Goal: Navigation & Orientation: Understand site structure

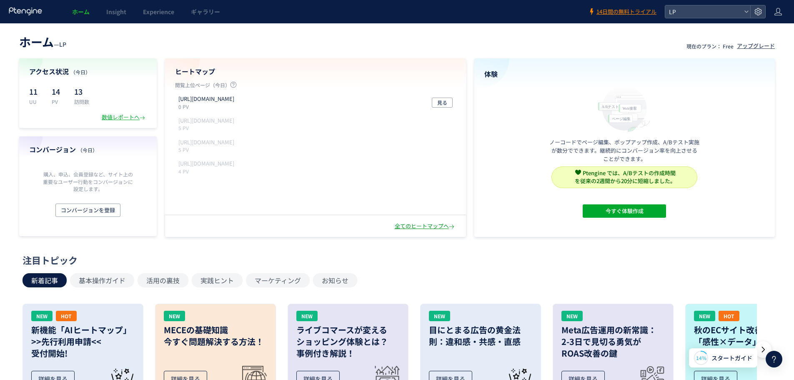
click at [421, 224] on div "全てのヒートマップへ" at bounding box center [425, 226] width 61 height 8
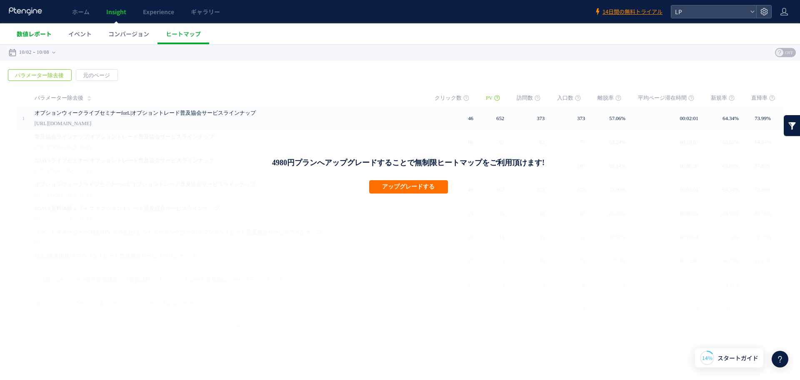
click at [37, 33] on span "数値レポート" at bounding box center [34, 34] width 35 height 8
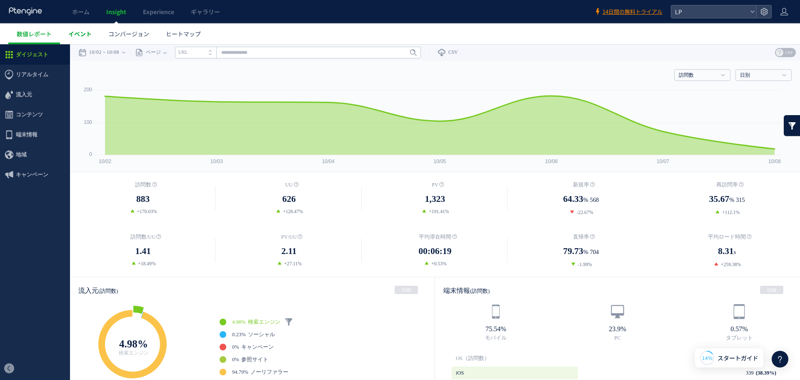
click at [83, 32] on span "イベント" at bounding box center [79, 34] width 23 height 8
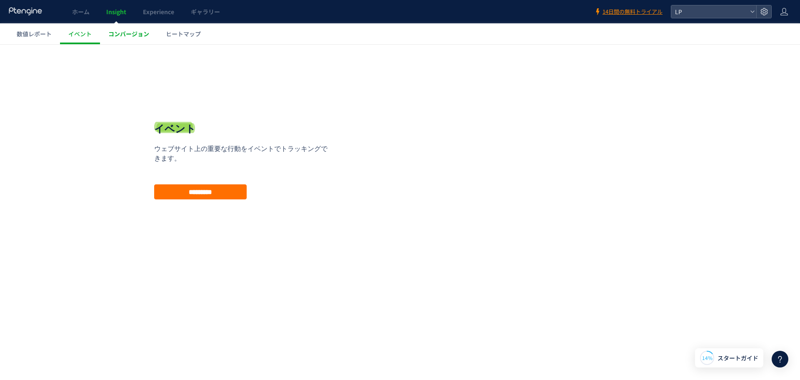
click at [111, 32] on span "コンバージョン" at bounding box center [128, 34] width 41 height 8
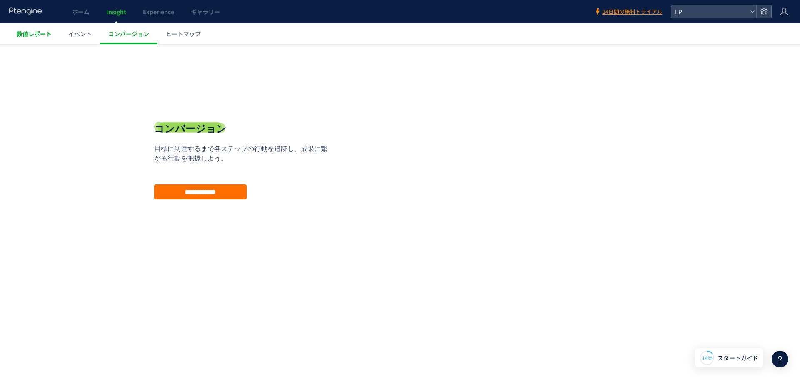
click at [40, 34] on span "数値レポート" at bounding box center [34, 34] width 35 height 8
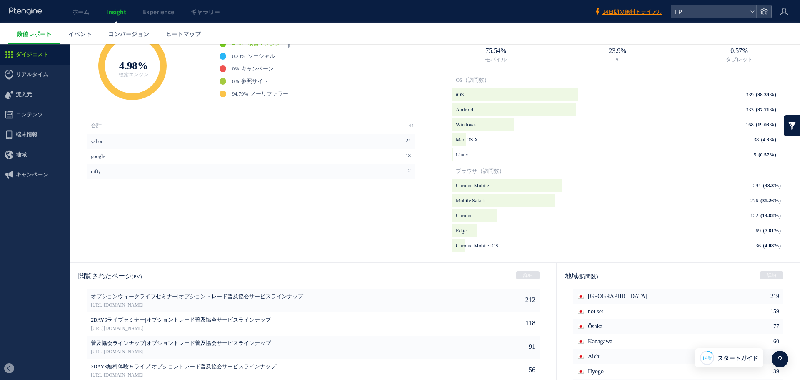
scroll to position [347, 0]
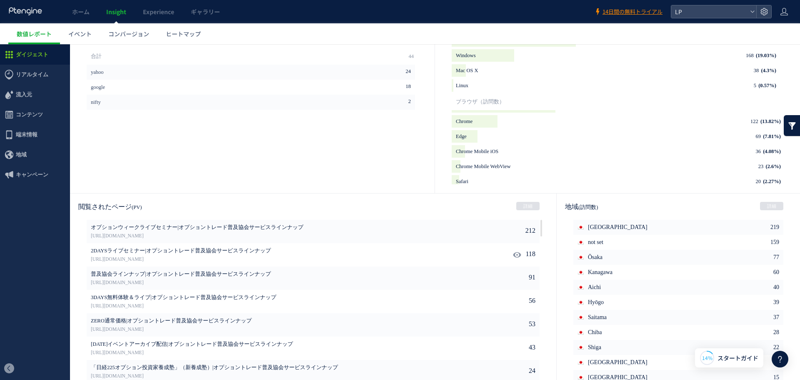
click at [513, 253] on icon at bounding box center [517, 254] width 8 height 8
type input "**********"
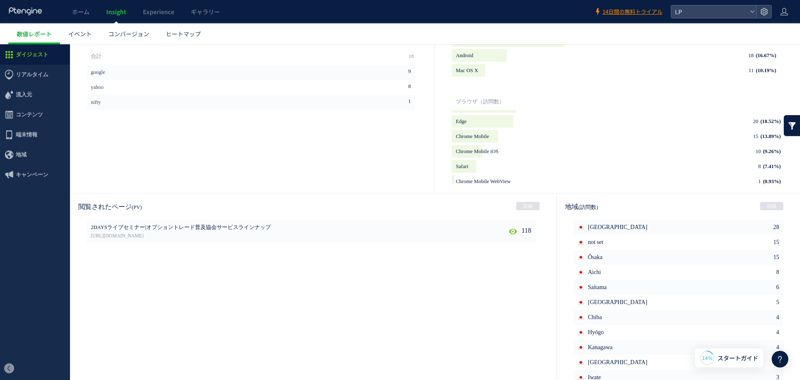
click at [510, 228] on icon at bounding box center [513, 231] width 8 height 8
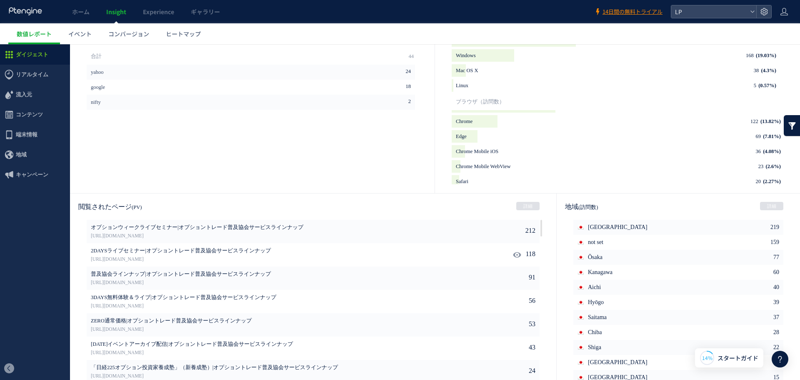
click at [513, 252] on use at bounding box center [517, 254] width 8 height 6
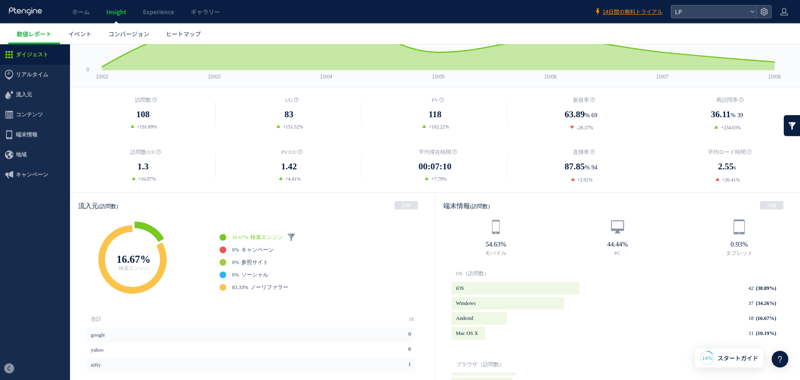
scroll to position [0, 0]
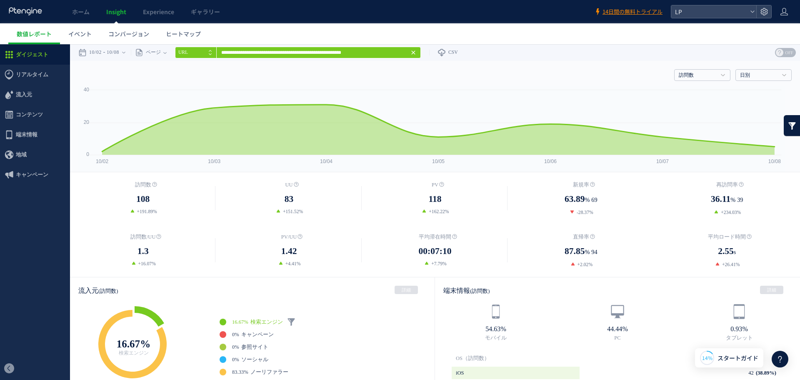
click at [212, 50] on use at bounding box center [210, 51] width 3 height 2
click at [212, 54] on icon at bounding box center [210, 54] width 3 height 2
type input "**********"
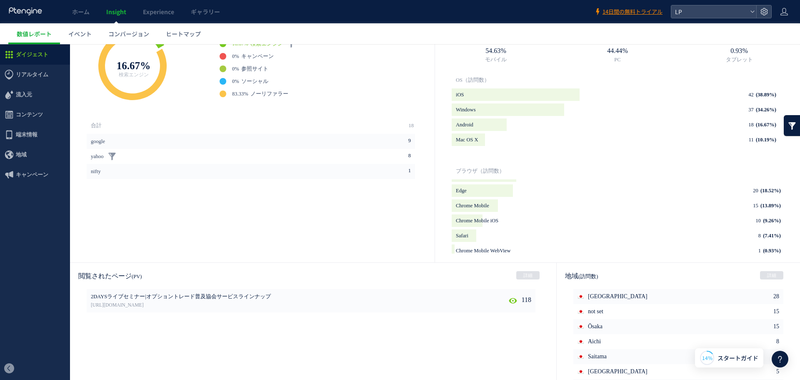
scroll to position [362, 0]
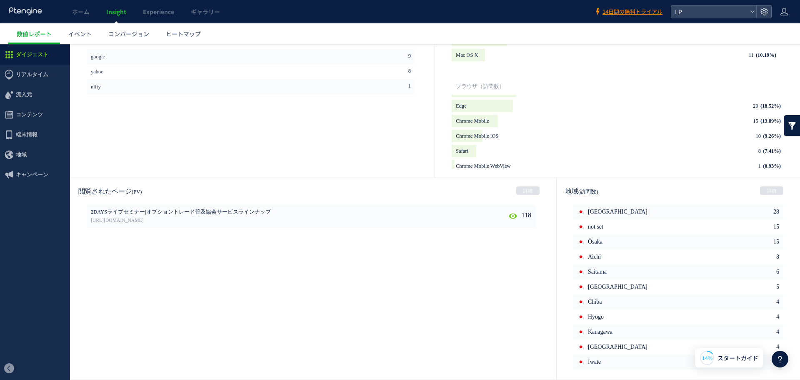
click at [509, 217] on use at bounding box center [513, 215] width 8 height 6
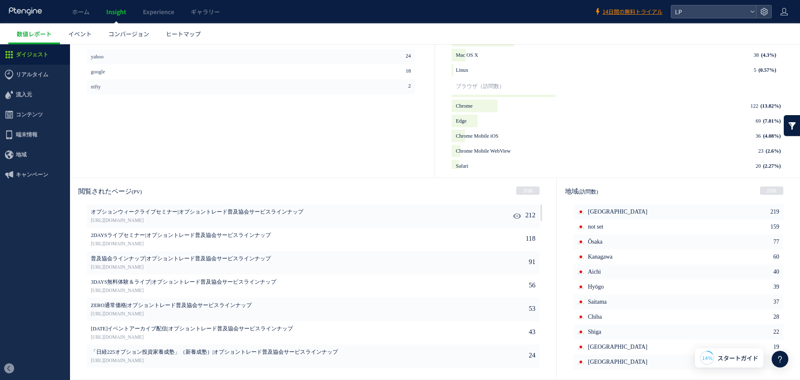
click at [513, 216] on icon at bounding box center [517, 216] width 8 height 8
type input "**********"
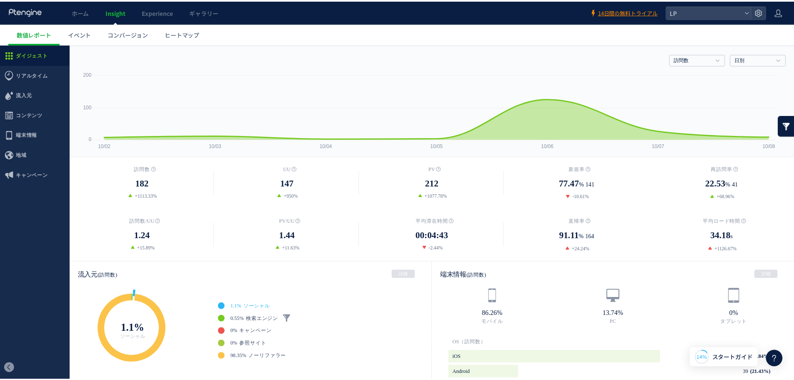
scroll to position [0, 0]
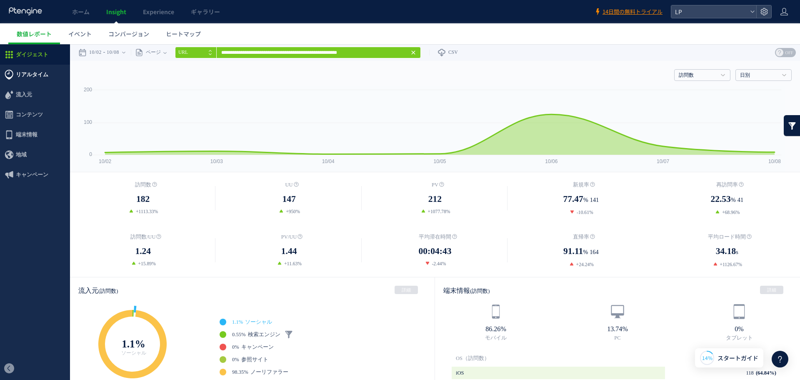
click at [34, 72] on span "リアルタイム" at bounding box center [32, 75] width 32 height 20
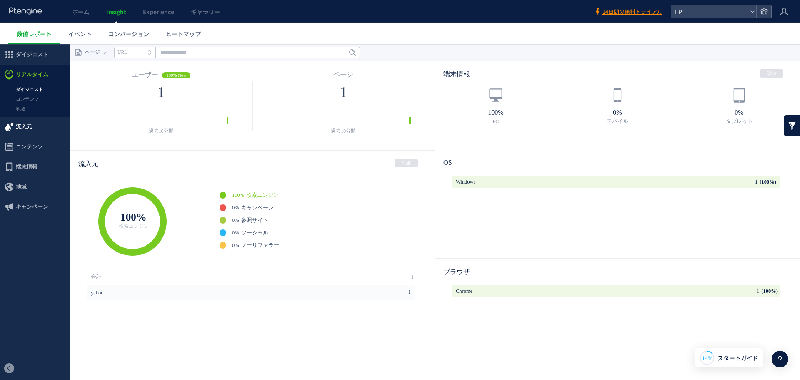
click at [37, 128] on span "流入元" at bounding box center [35, 127] width 70 height 20
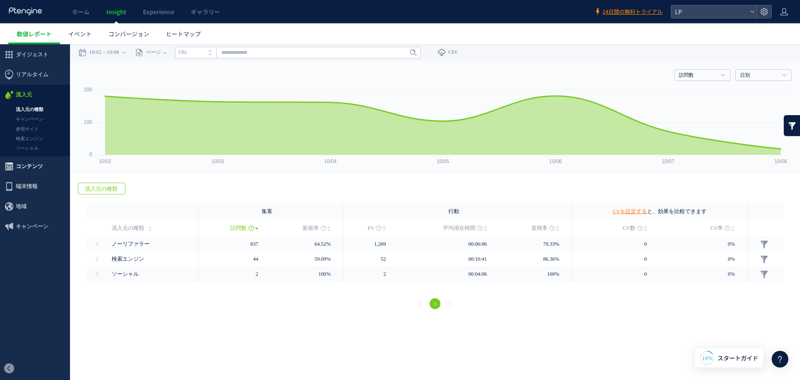
click at [37, 163] on span "コンテンツ" at bounding box center [29, 166] width 27 height 20
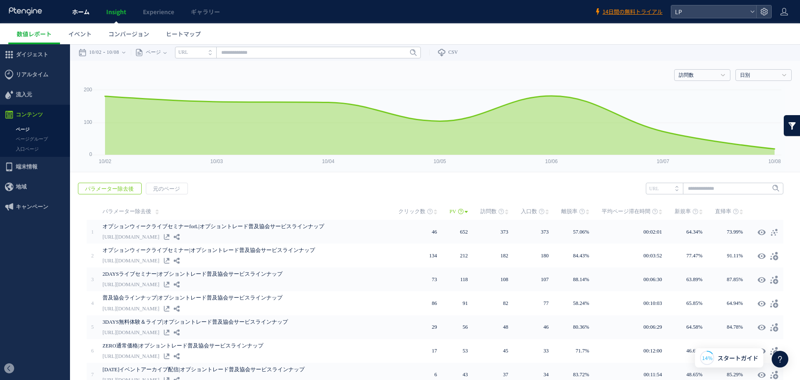
click at [84, 12] on span "ホーム" at bounding box center [80, 11] width 17 height 8
